Goal: Information Seeking & Learning: Learn about a topic

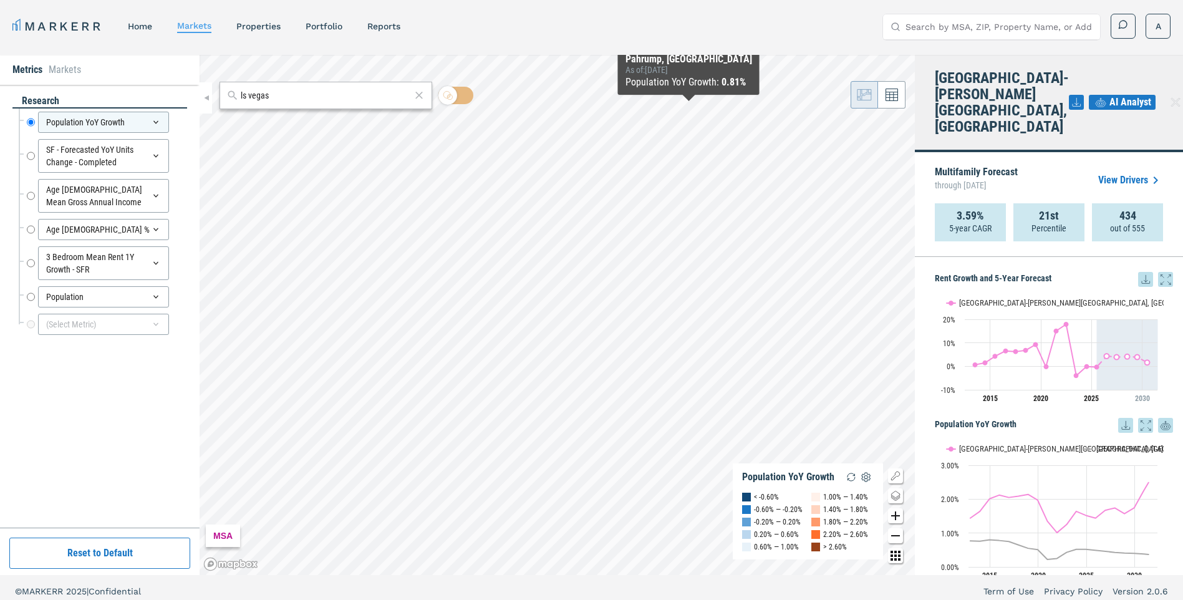
click at [1158, 272] on icon at bounding box center [1165, 279] width 15 height 15
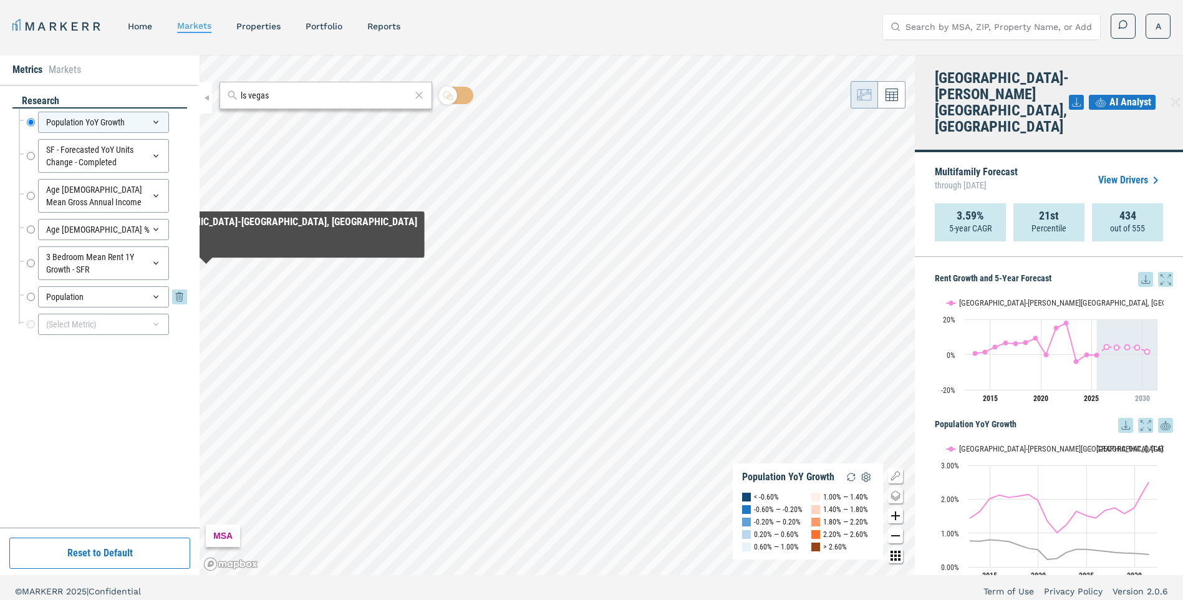
click at [149, 302] on div "Population" at bounding box center [103, 296] width 131 height 21
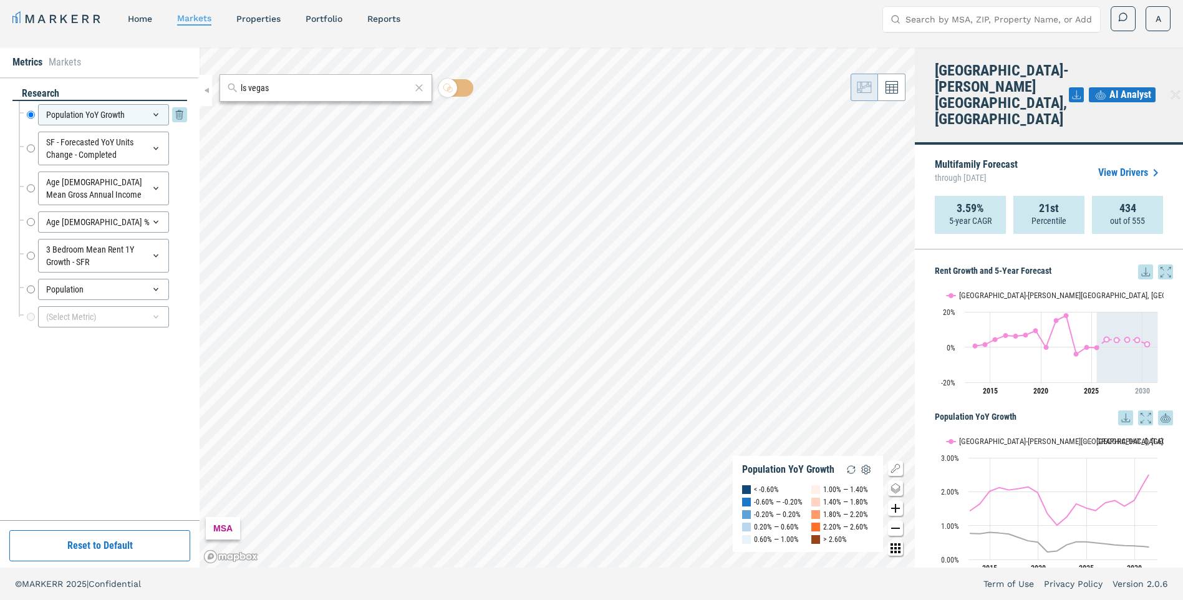
click at [97, 110] on div "Population YoY Growth" at bounding box center [103, 114] width 131 height 21
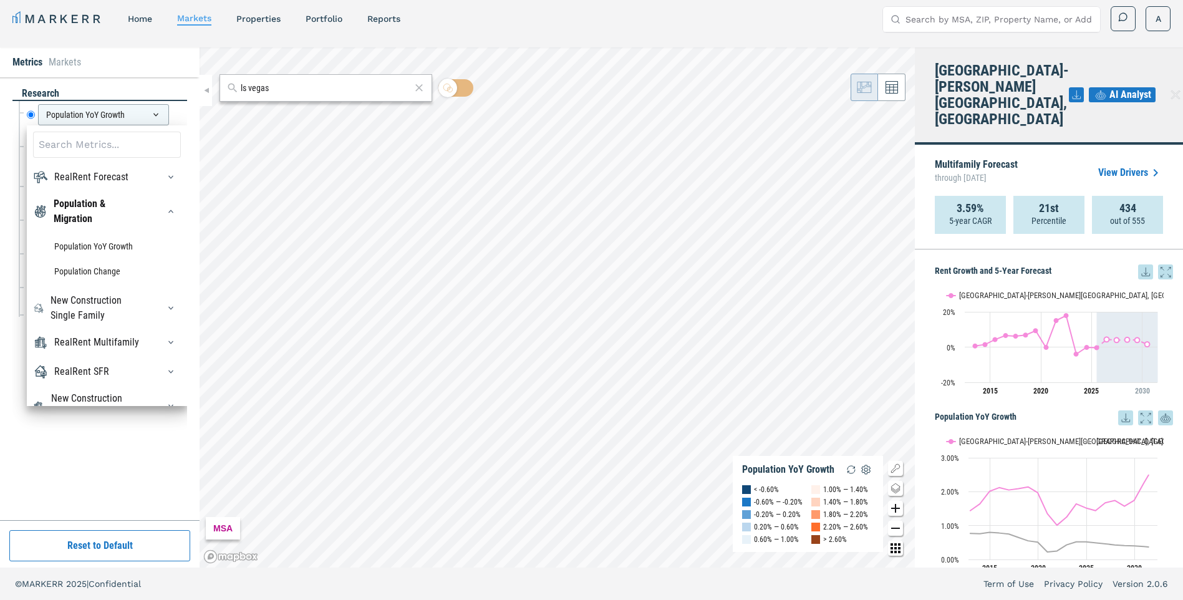
click at [77, 176] on div "RealRent Forecast" at bounding box center [91, 177] width 74 height 15
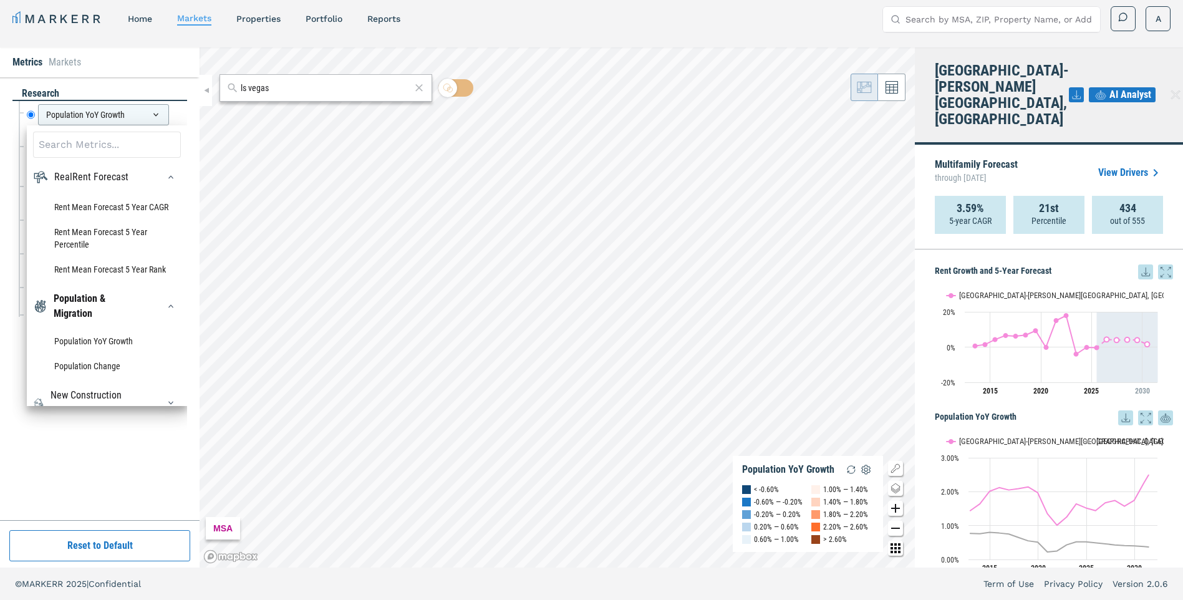
click at [89, 147] on input at bounding box center [107, 145] width 148 height 26
click at [90, 171] on div "RealRent Forecast" at bounding box center [91, 177] width 74 height 15
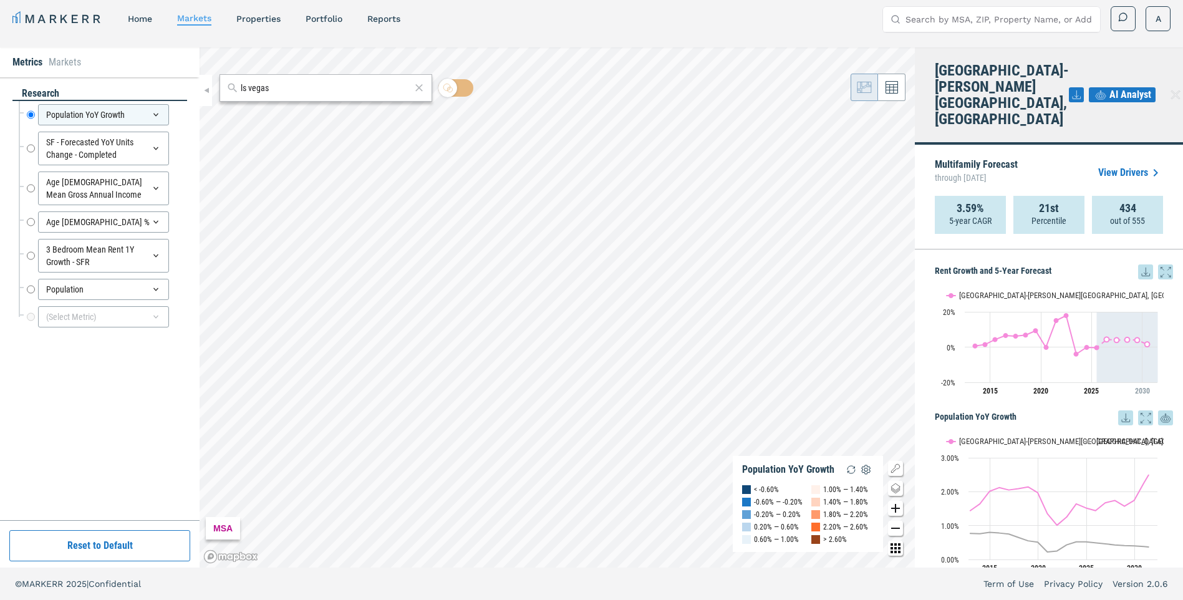
drag, startPoint x: 286, startPoint y: 89, endPoint x: 192, endPoint y: 77, distance: 94.4
click at [192, 77] on div "Metrics Markets research Population YoY Growth Population YoY Growth SF - Forec…" at bounding box center [591, 307] width 1183 height 520
type input "89148"
click at [244, 115] on div "[GEOGRAPHIC_DATA], [US_STATE]" at bounding box center [289, 115] width 120 height 13
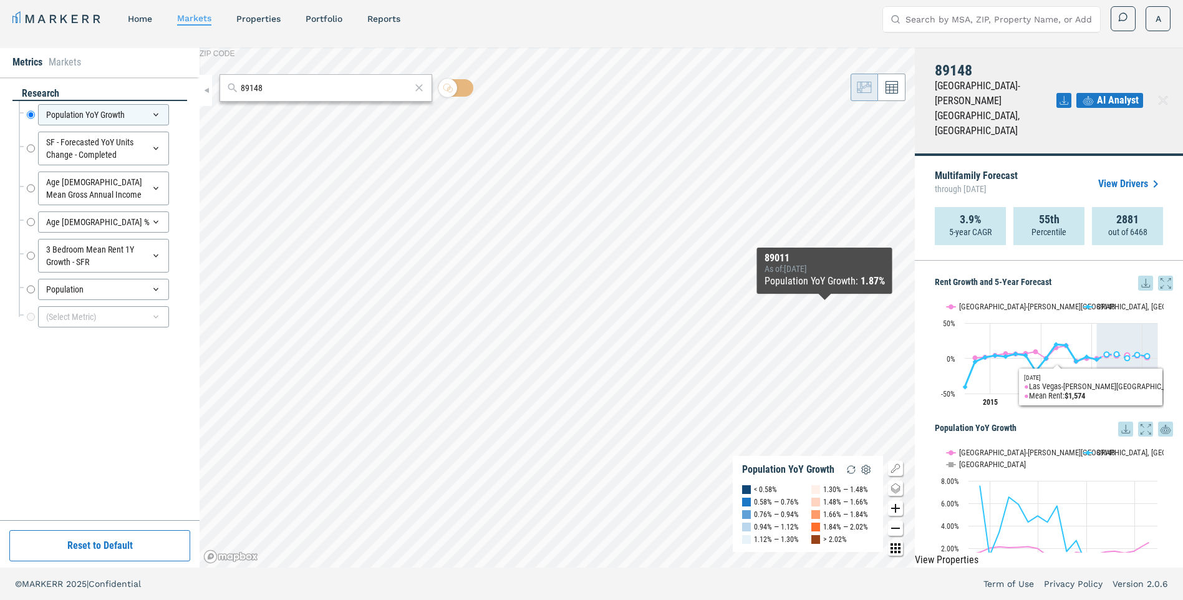
click at [1093, 344] on icon "Interactive chart" at bounding box center [1036, 365] width 142 height 42
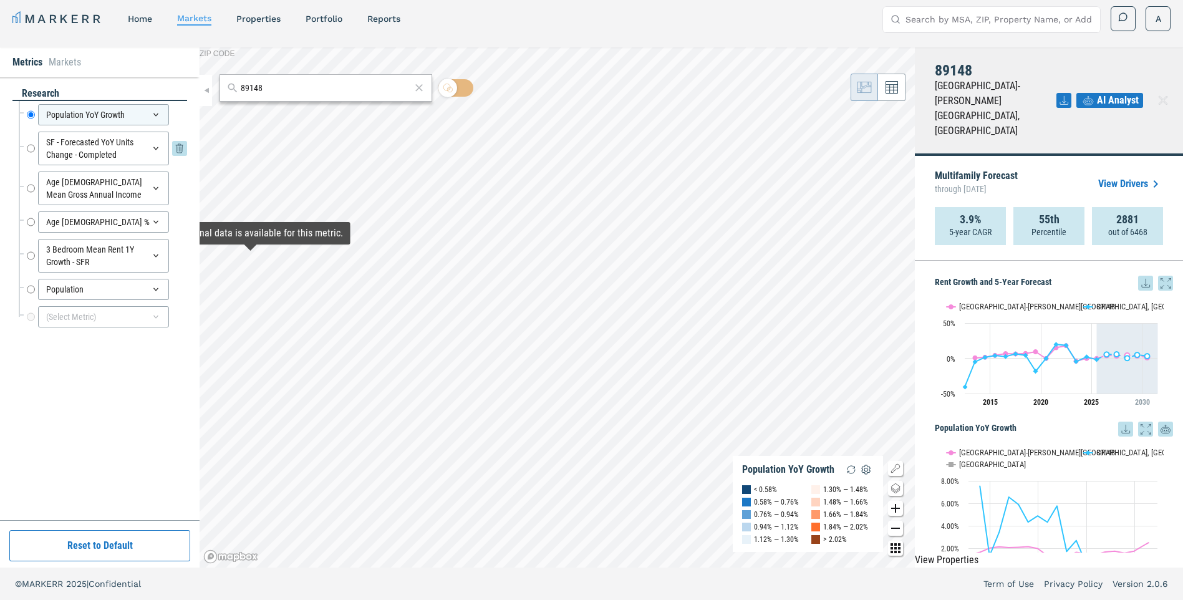
click at [90, 150] on div "SF - Forecasted YoY Units Change - Completed" at bounding box center [103, 149] width 131 height 34
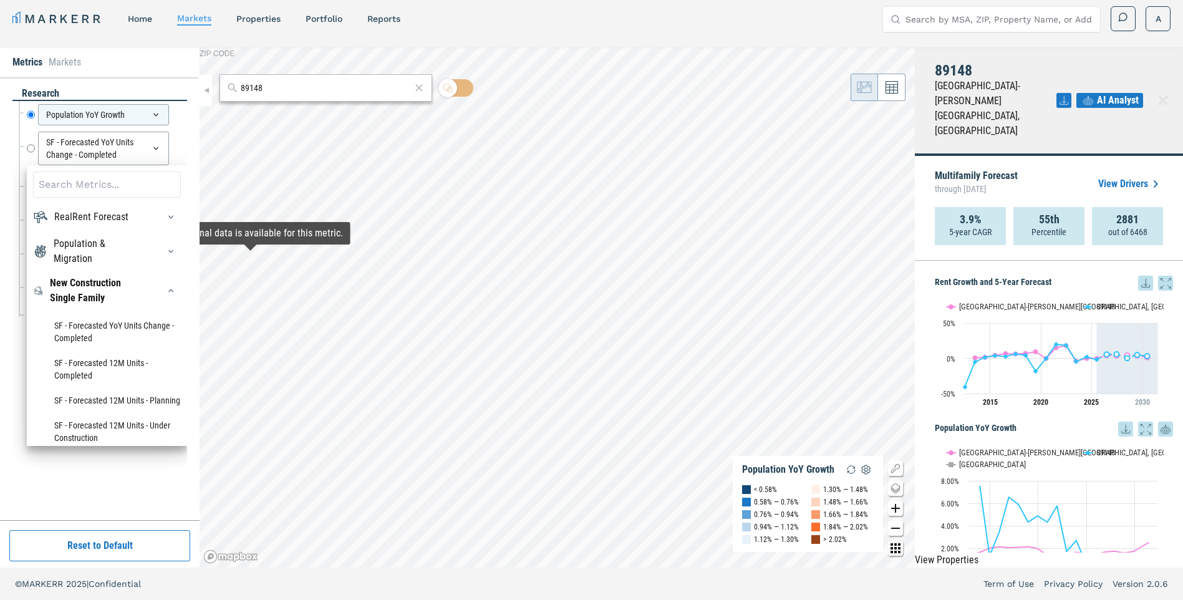
click at [87, 216] on div "RealRent Forecast" at bounding box center [91, 216] width 74 height 15
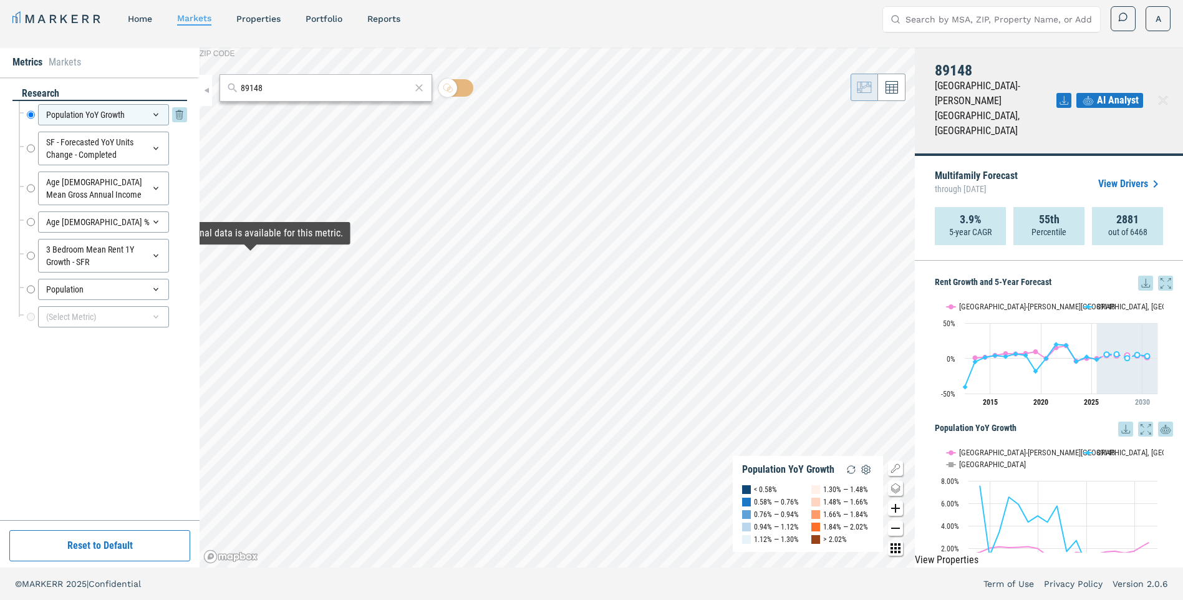
click at [116, 120] on div "Population YoY Growth" at bounding box center [103, 114] width 131 height 21
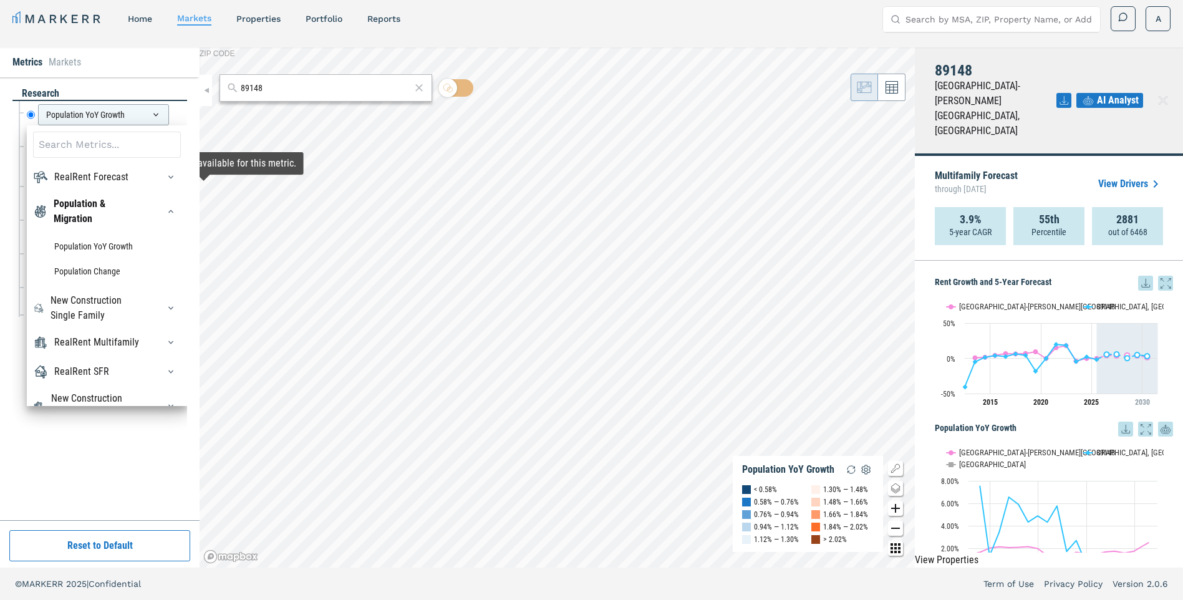
drag, startPoint x: 79, startPoint y: 498, endPoint x: 85, endPoint y: 489, distance: 10.7
click at [80, 498] on div "research Population YoY Growth Population YoY Growth RealRent Forecast Rent Mea…" at bounding box center [99, 299] width 175 height 424
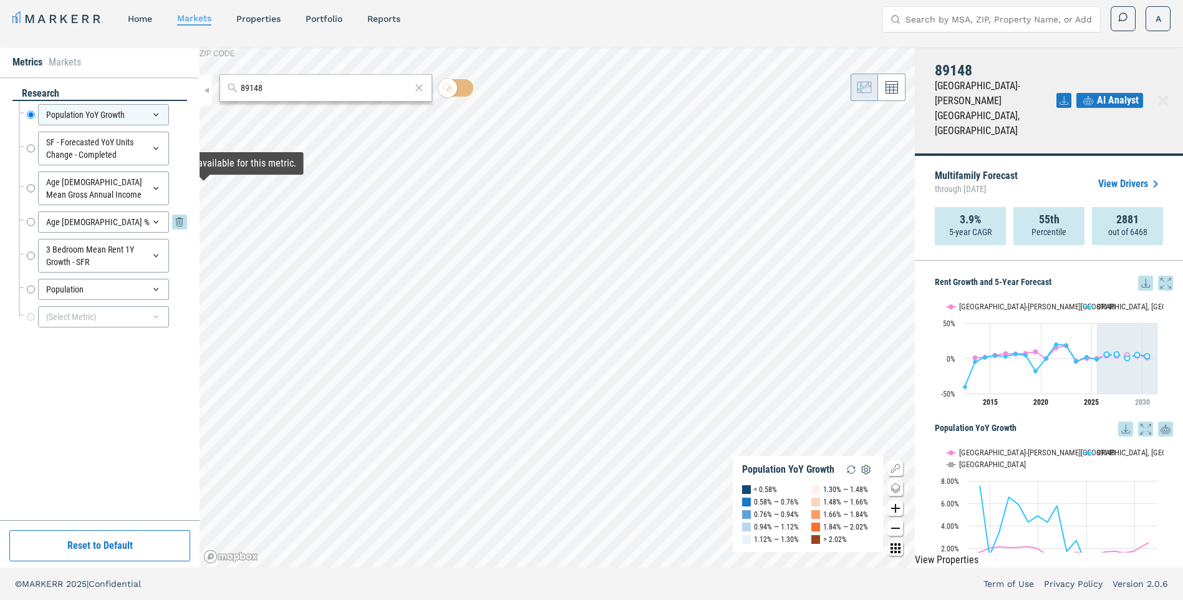
click at [120, 228] on div "Age [DEMOGRAPHIC_DATA] %" at bounding box center [103, 221] width 131 height 21
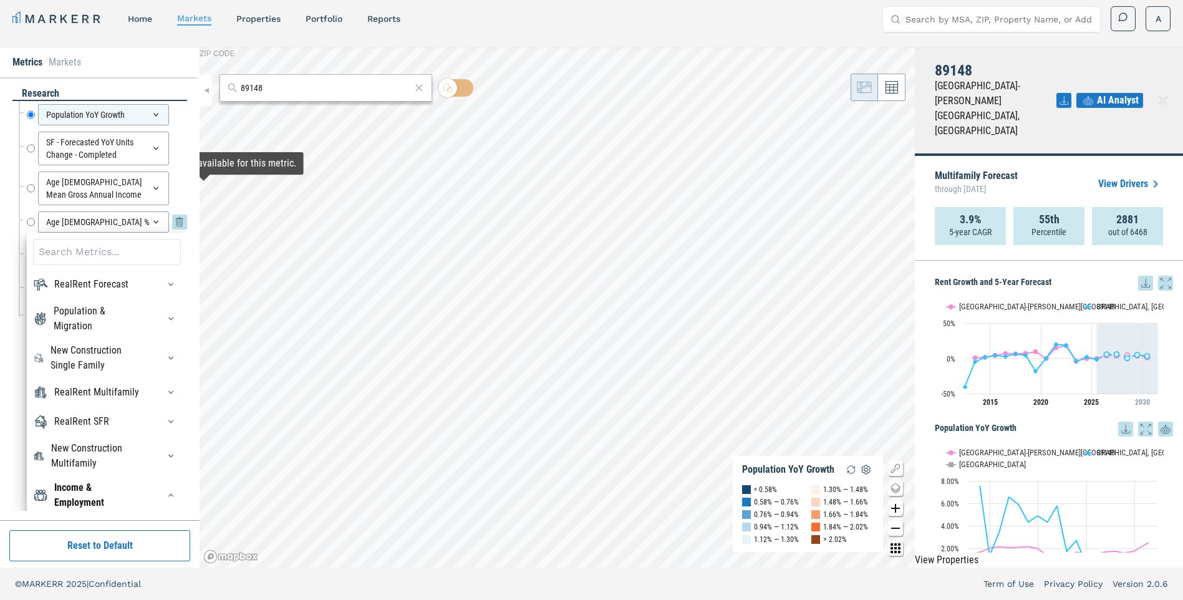
click at [123, 219] on div "Age [DEMOGRAPHIC_DATA] %" at bounding box center [103, 221] width 131 height 21
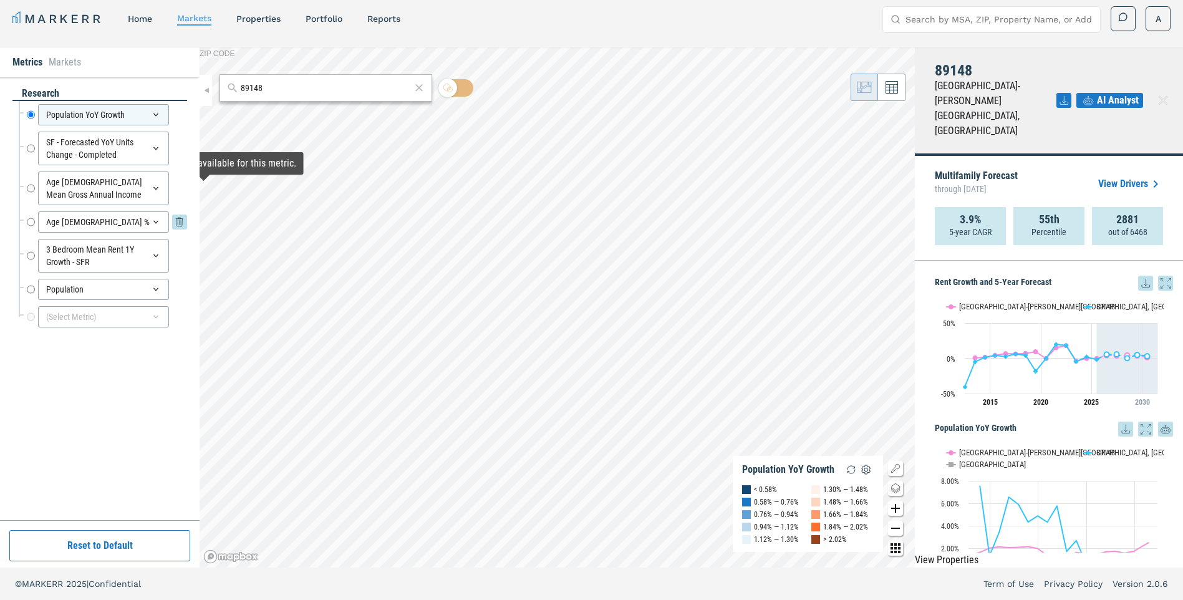
click at [123, 219] on div "Age [DEMOGRAPHIC_DATA] %" at bounding box center [103, 221] width 131 height 21
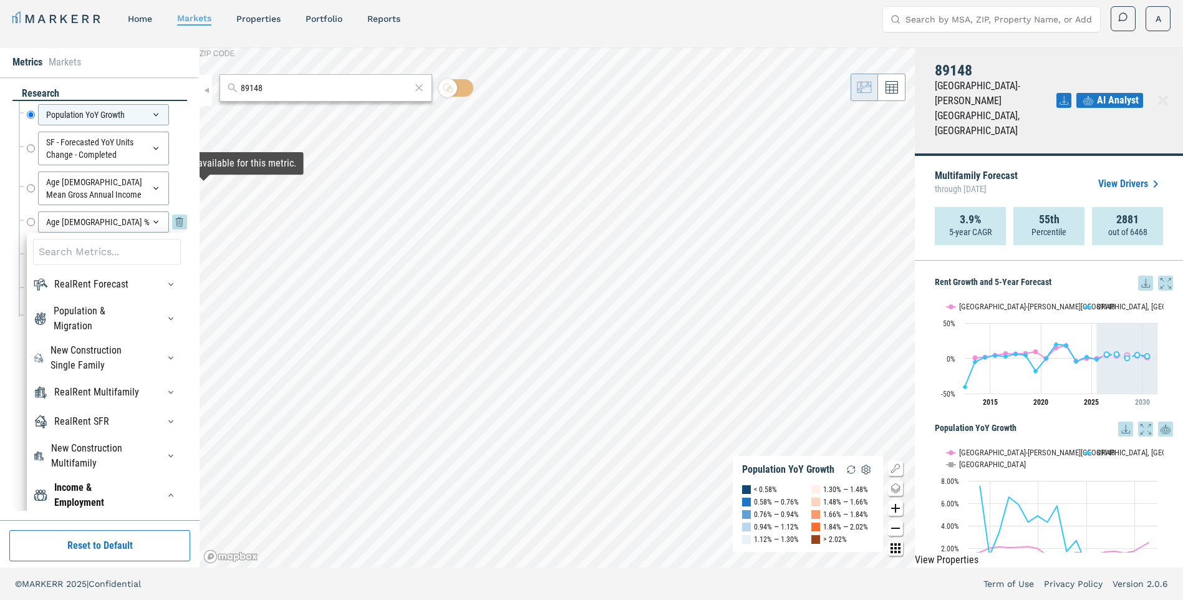
click at [123, 219] on div "Age [DEMOGRAPHIC_DATA] %" at bounding box center [103, 221] width 131 height 21
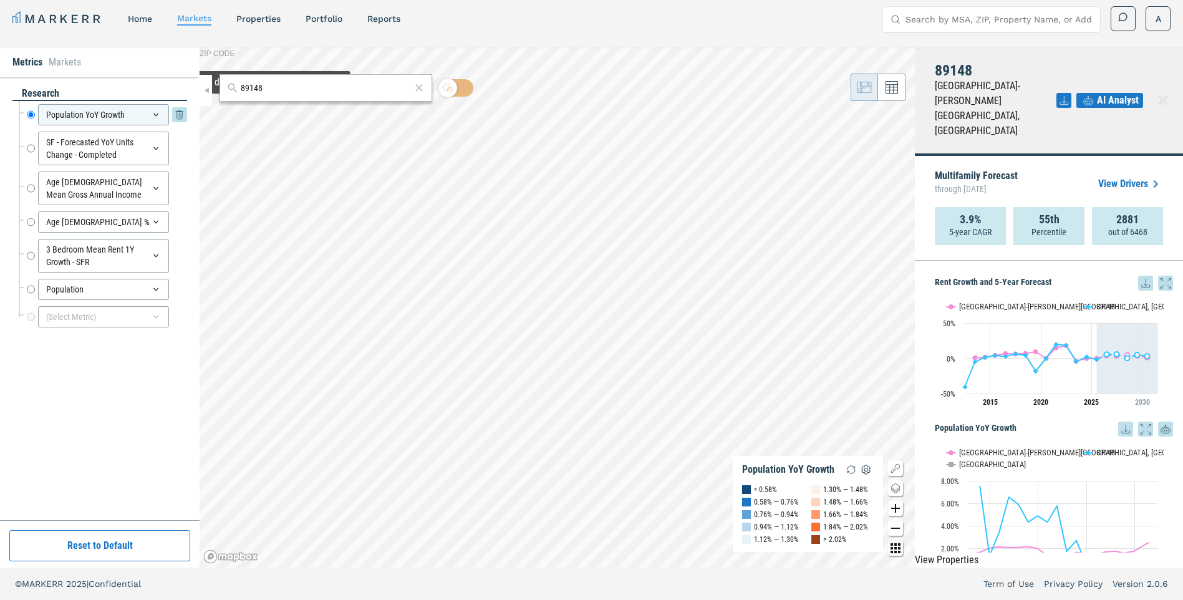
click at [69, 113] on div "Population YoY Growth" at bounding box center [103, 114] width 131 height 21
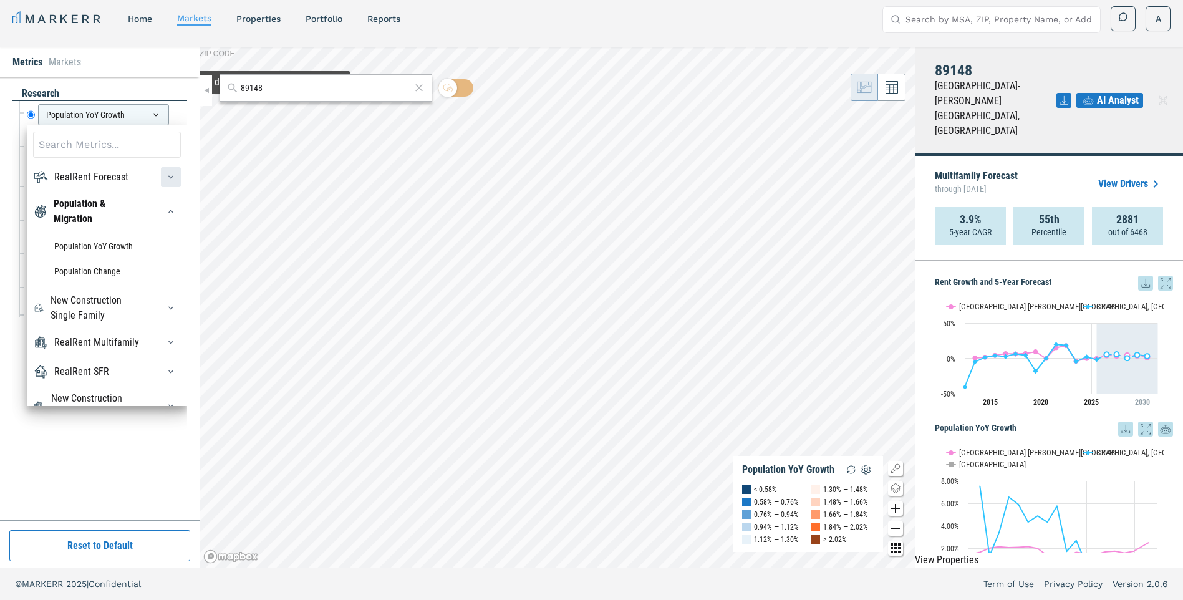
click at [166, 173] on icon "button" at bounding box center [171, 177] width 10 height 10
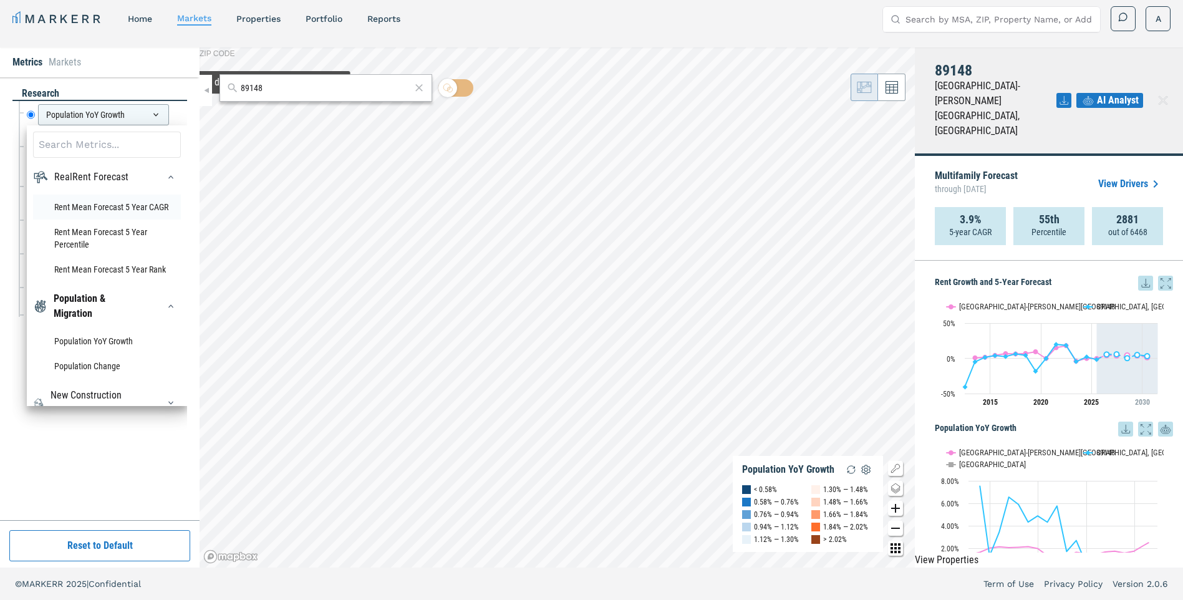
click at [116, 205] on li "Rent Mean Forecast 5 Year CAGR" at bounding box center [107, 207] width 148 height 25
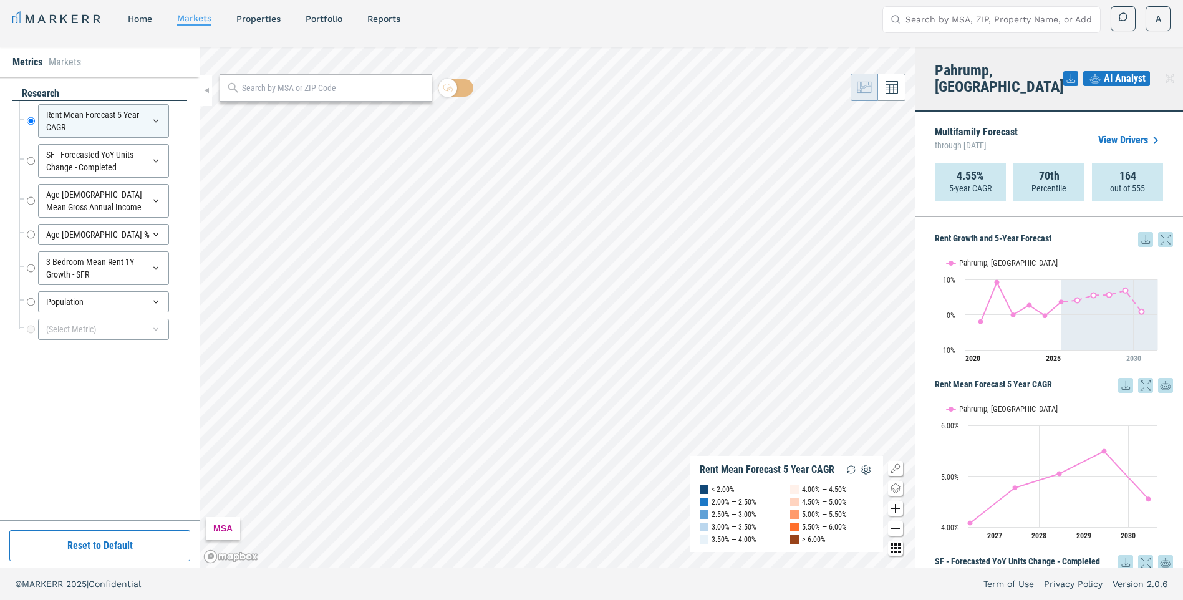
click at [269, 98] on div at bounding box center [325, 87] width 213 height 27
click at [283, 85] on input "text" at bounding box center [333, 88] width 183 height 13
click at [289, 113] on div "[GEOGRAPHIC_DATA], [US_STATE]" at bounding box center [289, 115] width 120 height 13
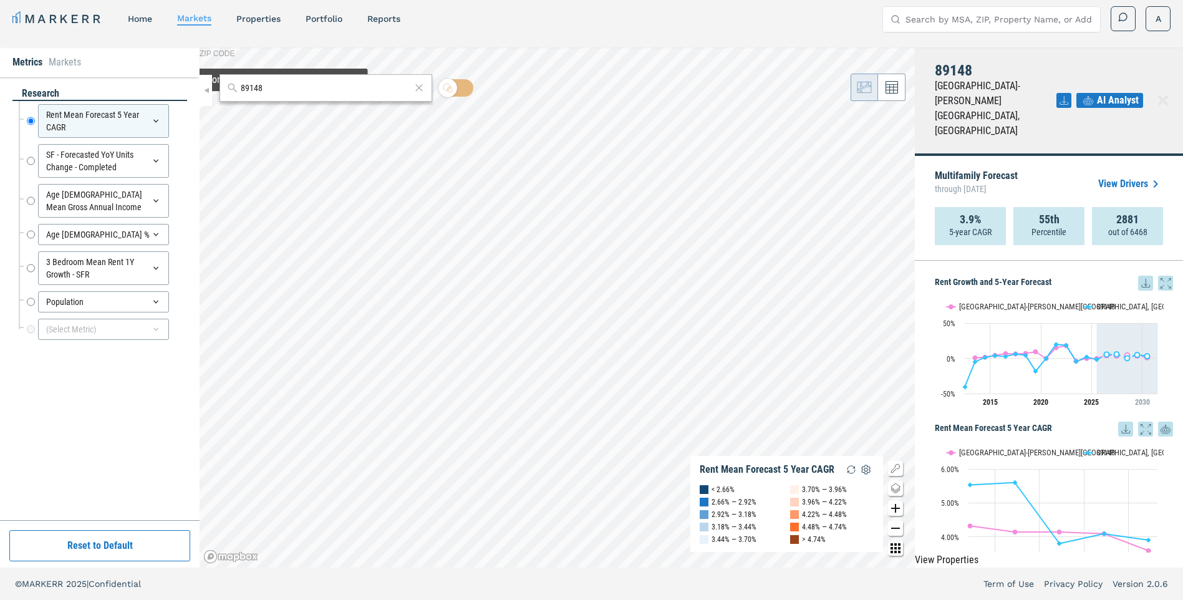
drag, startPoint x: 285, startPoint y: 85, endPoint x: 117, endPoint y: 57, distance: 170.8
click at [117, 57] on div "Metrics Markets research Rent Mean Forecast 5 Year CAGR Rent Mean Forecast 5 Ye…" at bounding box center [591, 307] width 1183 height 520
drag, startPoint x: 295, startPoint y: 86, endPoint x: 94, endPoint y: 87, distance: 200.8
click at [94, 87] on div "Metrics Markets research Rent Mean Forecast 5 Year CAGR Rent Mean Forecast 5 Ye…" at bounding box center [591, 307] width 1183 height 520
click at [344, 122] on span "53203, [GEOGRAPHIC_DATA], [US_STATE] ZIP" at bounding box center [325, 115] width 213 height 19
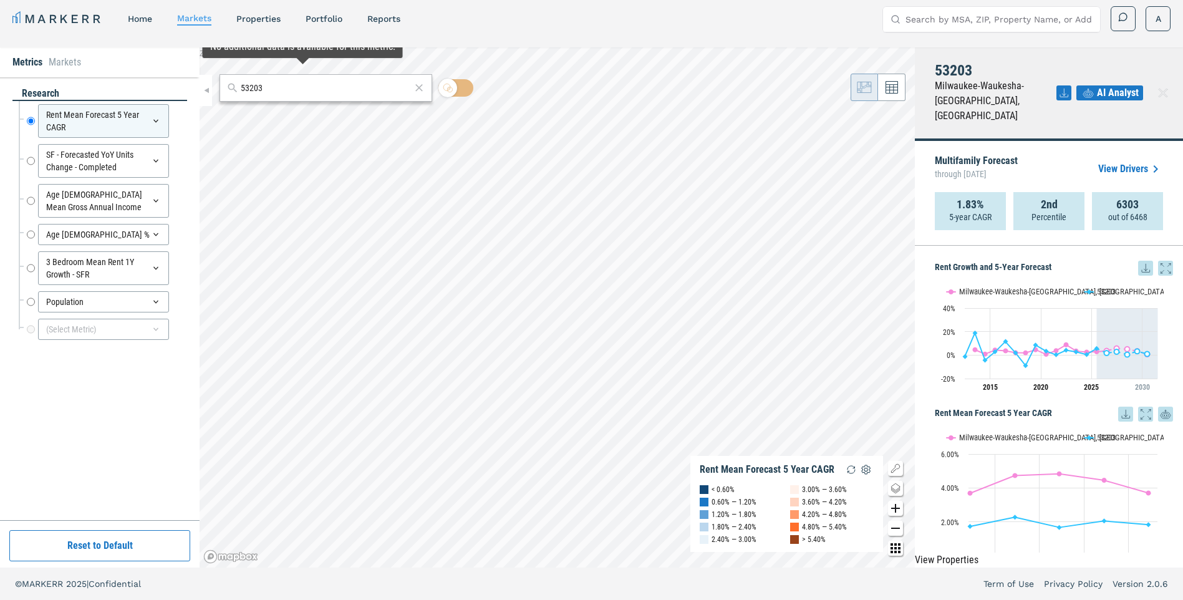
click at [279, 95] on div "53203" at bounding box center [325, 87] width 213 height 27
click at [291, 89] on input "53203" at bounding box center [326, 88] width 170 height 13
drag, startPoint x: 291, startPoint y: 89, endPoint x: 284, endPoint y: 87, distance: 7.9
click at [284, 87] on input "53203" at bounding box center [326, 88] width 170 height 13
click at [288, 117] on div "85203, [GEOGRAPHIC_DATA], [US_STATE]" at bounding box center [302, 115] width 146 height 13
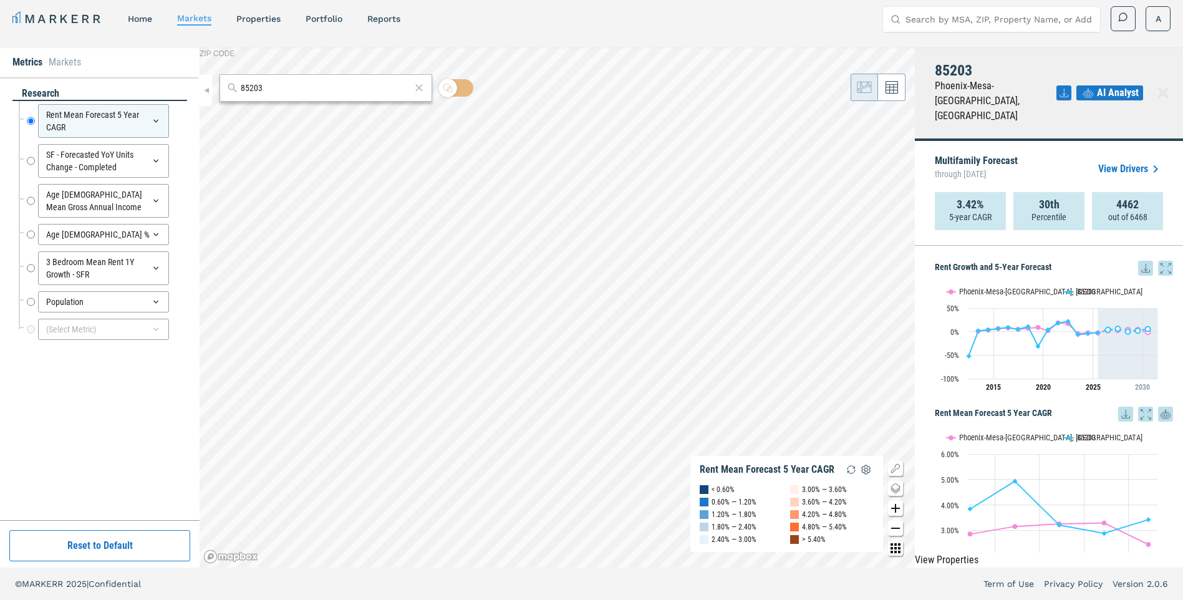
drag, startPoint x: 322, startPoint y: 84, endPoint x: 80, endPoint y: 65, distance: 242.6
click at [80, 65] on div "Metrics Markets research Rent Mean Forecast 5 Year CAGR Rent Mean Forecast 5 Ye…" at bounding box center [591, 307] width 1183 height 520
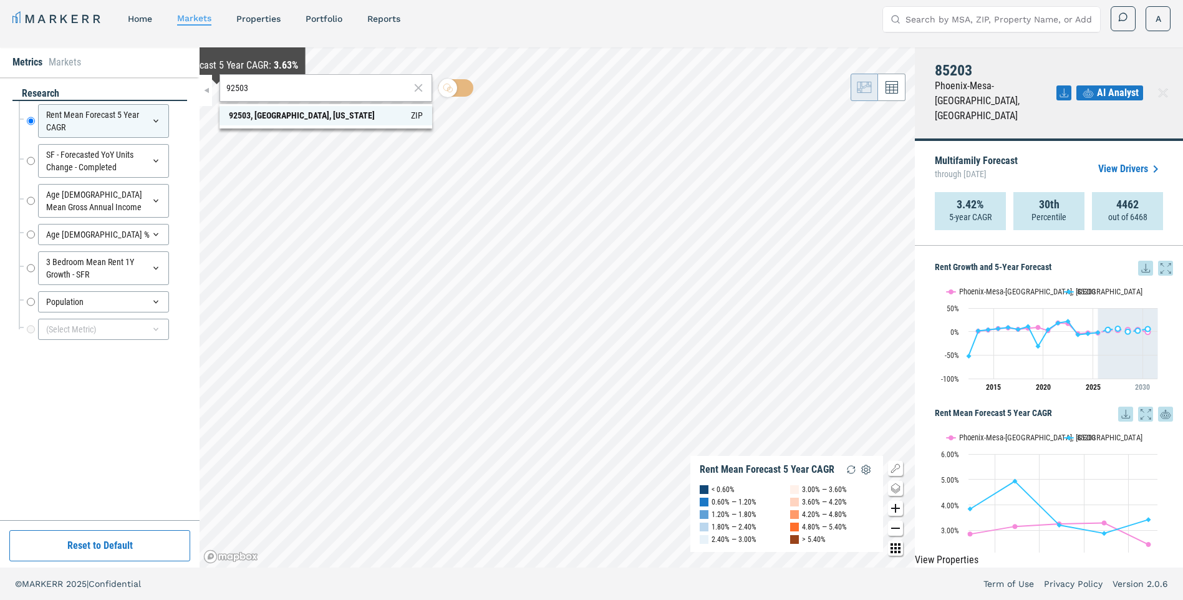
click at [292, 118] on div "92503, [GEOGRAPHIC_DATA], [US_STATE]" at bounding box center [302, 115] width 146 height 13
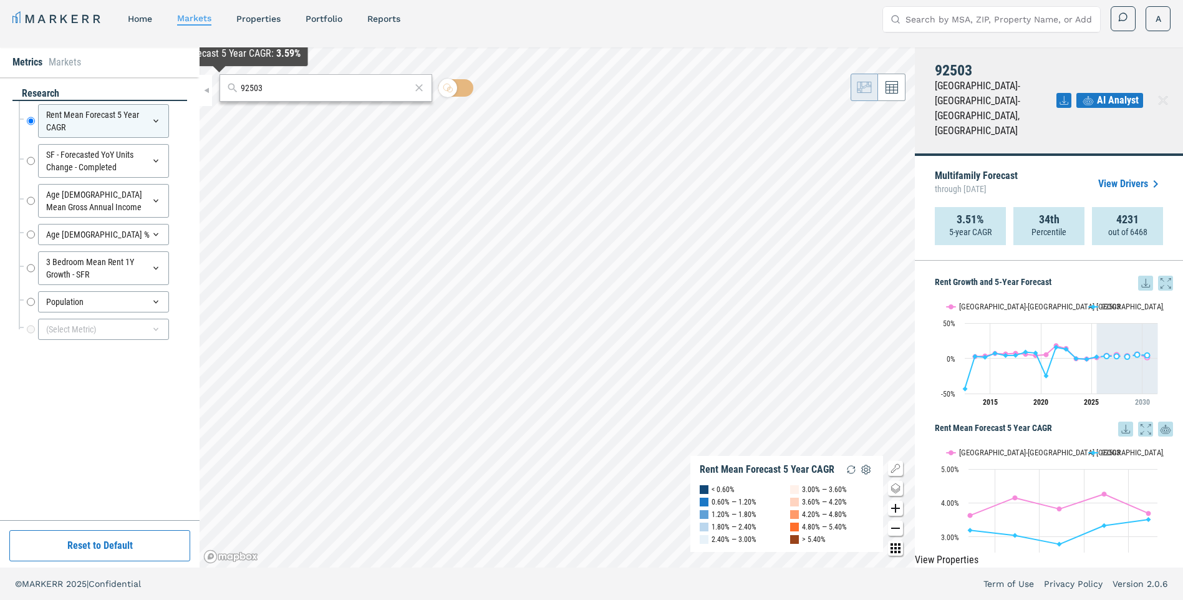
drag, startPoint x: 340, startPoint y: 91, endPoint x: 155, endPoint y: 74, distance: 186.6
click at [155, 74] on div "Metrics Markets research Rent Mean Forecast 5 Year CAGR Rent Mean Forecast 5 Ye…" at bounding box center [591, 307] width 1183 height 520
click at [305, 109] on div "91761, [GEOGRAPHIC_DATA], [US_STATE]" at bounding box center [302, 115] width 146 height 13
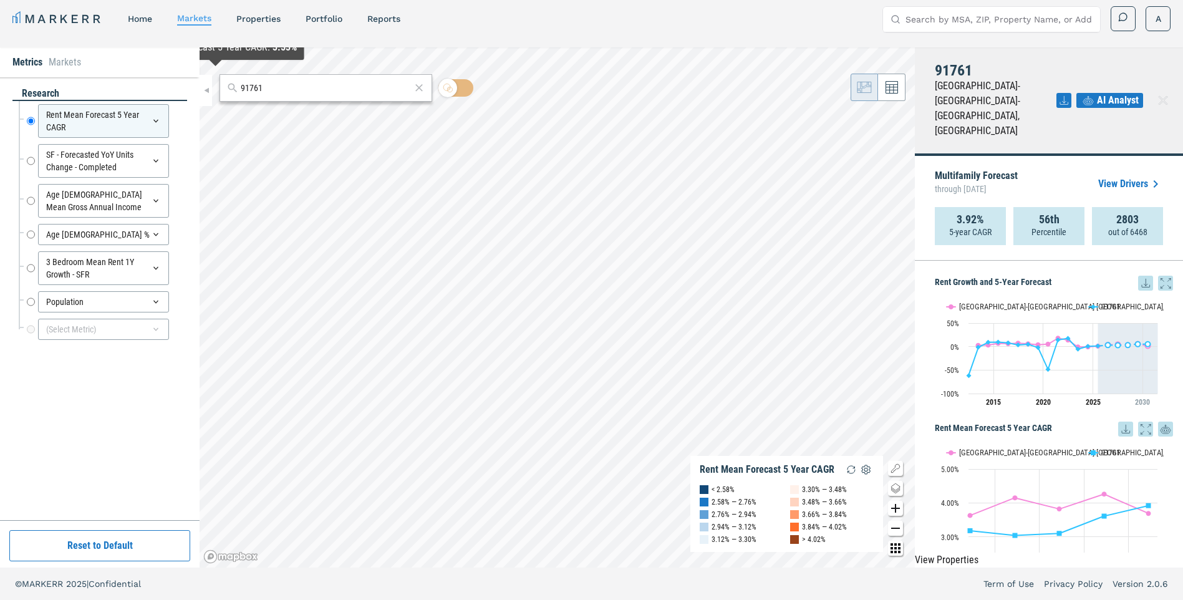
drag, startPoint x: 315, startPoint y: 89, endPoint x: 145, endPoint y: 67, distance: 171.6
click at [145, 67] on div "Metrics Markets research Rent Mean Forecast 5 Year CAGR Rent Mean Forecast 5 Ye…" at bounding box center [591, 307] width 1183 height 520
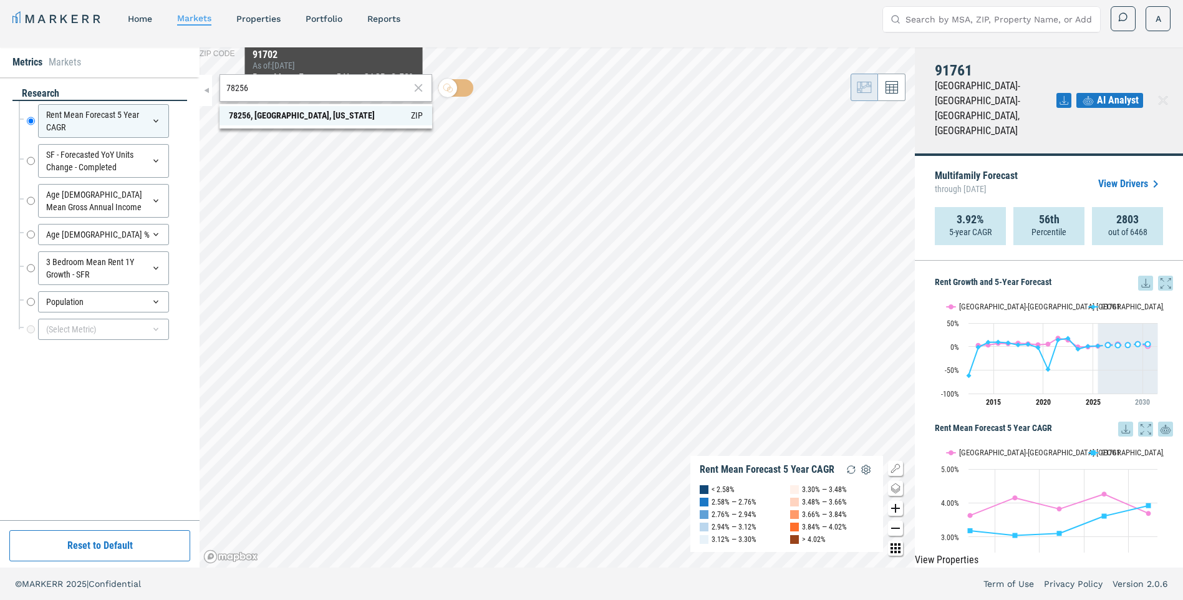
type input "78256"
click at [319, 111] on div "78256, [GEOGRAPHIC_DATA], [US_STATE]" at bounding box center [302, 115] width 146 height 13
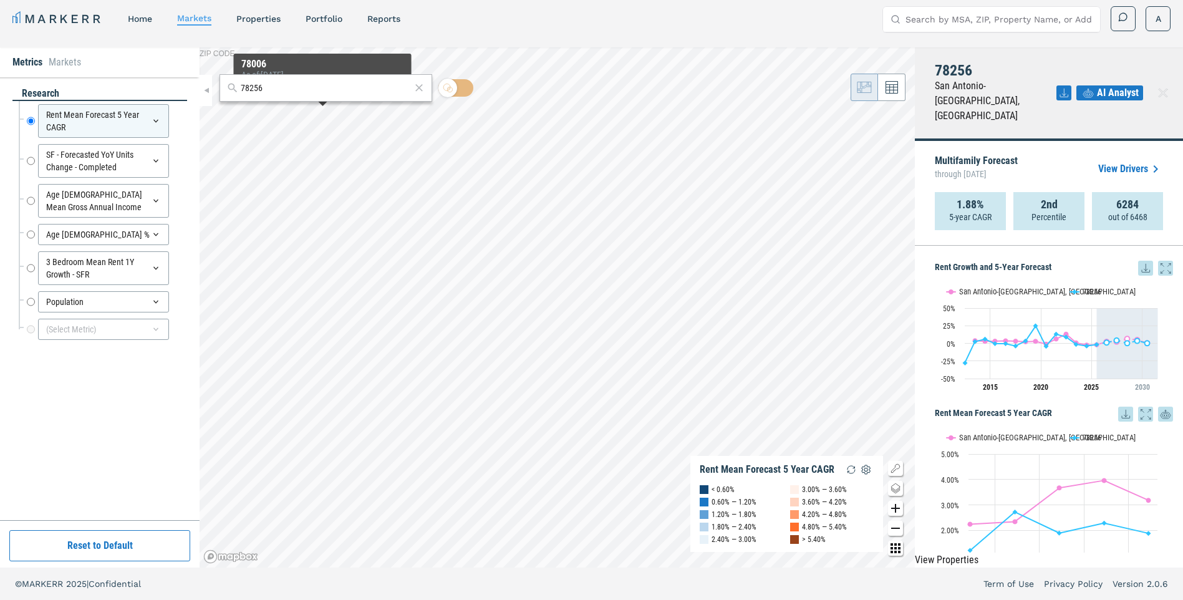
drag, startPoint x: 310, startPoint y: 88, endPoint x: 125, endPoint y: 79, distance: 185.4
click at [125, 79] on div "Metrics Markets research Rent Mean Forecast 5 Year CAGR Rent Mean Forecast 5 Ye…" at bounding box center [591, 307] width 1183 height 520
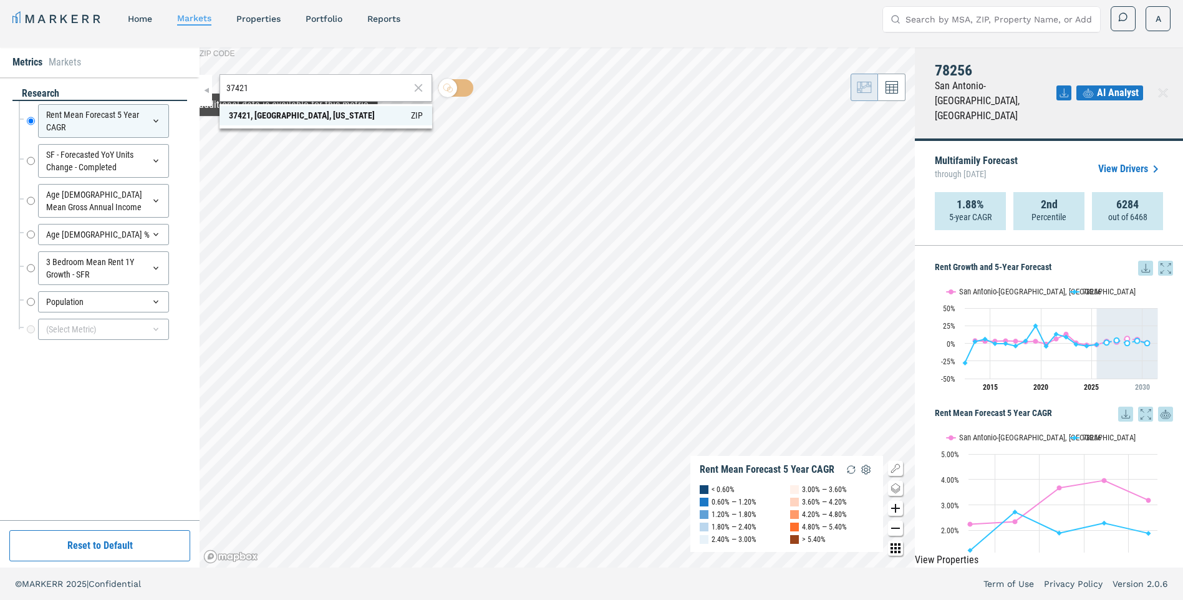
click at [282, 120] on div "37421, [GEOGRAPHIC_DATA], [US_STATE]" at bounding box center [302, 115] width 146 height 13
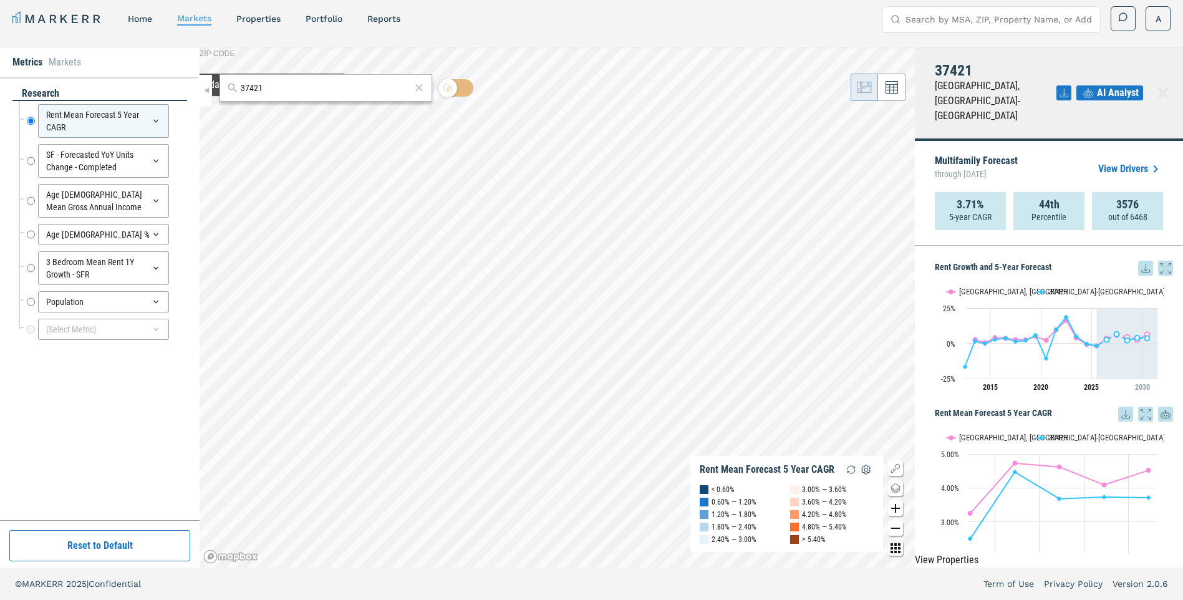
drag, startPoint x: 303, startPoint y: 92, endPoint x: 98, endPoint y: 56, distance: 208.2
click at [98, 56] on div "Metrics Markets research Rent Mean Forecast 5 Year CAGR Rent Mean Forecast 5 Ye…" at bounding box center [591, 307] width 1183 height 520
type input "92102"
click at [293, 112] on div "92102, [GEOGRAPHIC_DATA], [US_STATE]" at bounding box center [302, 115] width 146 height 13
